Goal: Find specific page/section: Find specific page/section

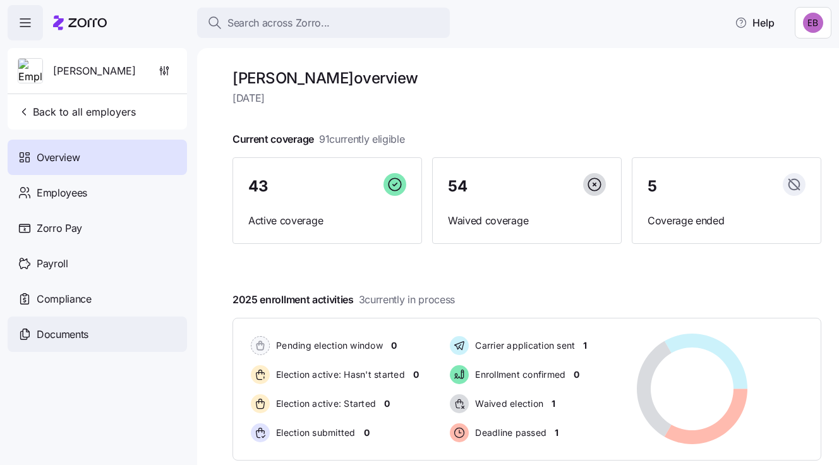
click at [53, 333] on span "Documents" at bounding box center [63, 335] width 52 height 16
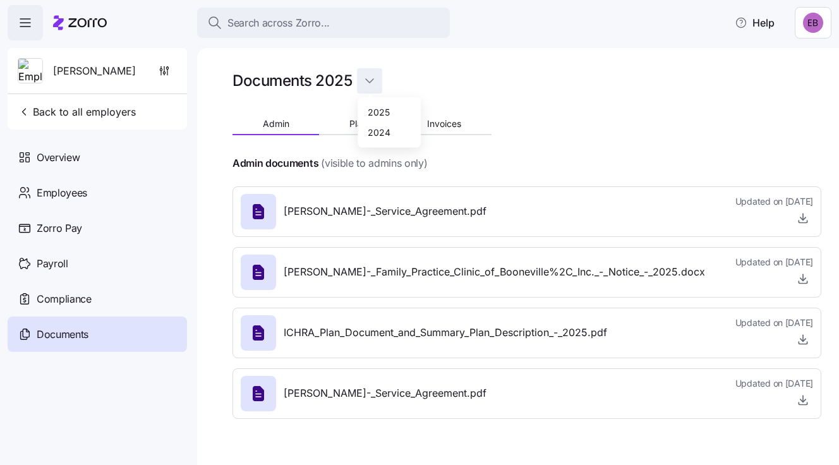
click at [367, 78] on html "Search across Zorro... Help [PERSON_NAME] Back to all employers Overview Employ…" at bounding box center [419, 228] width 839 height 457
click at [367, 74] on html "Search across Zorro... Help [PERSON_NAME] Back to all employers Overview Employ…" at bounding box center [419, 228] width 839 height 457
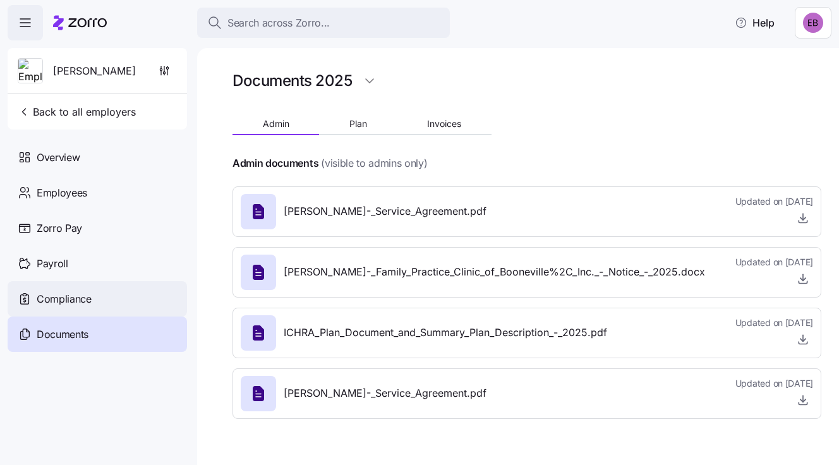
click at [58, 299] on span "Compliance" at bounding box center [64, 299] width 55 height 16
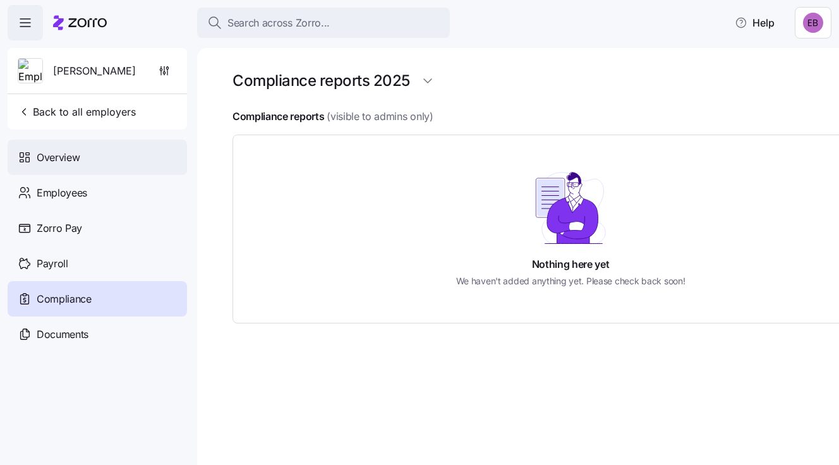
click at [58, 156] on span "Overview" at bounding box center [58, 158] width 43 height 16
